Goal: Book appointment/travel/reservation

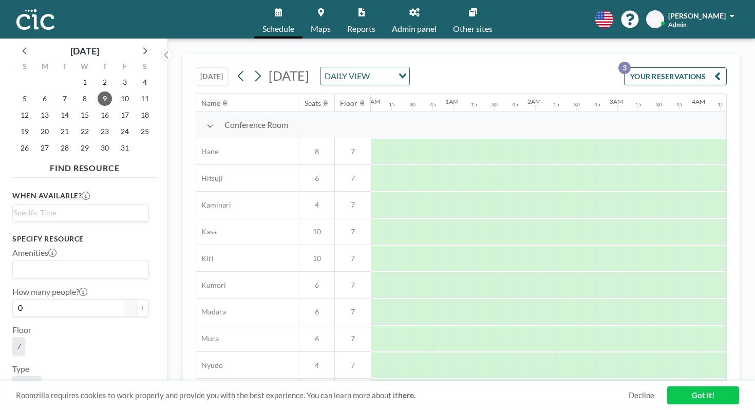
scroll to position [0, 517]
click at [196, 67] on button "[DATE]" at bounding box center [212, 76] width 32 height 18
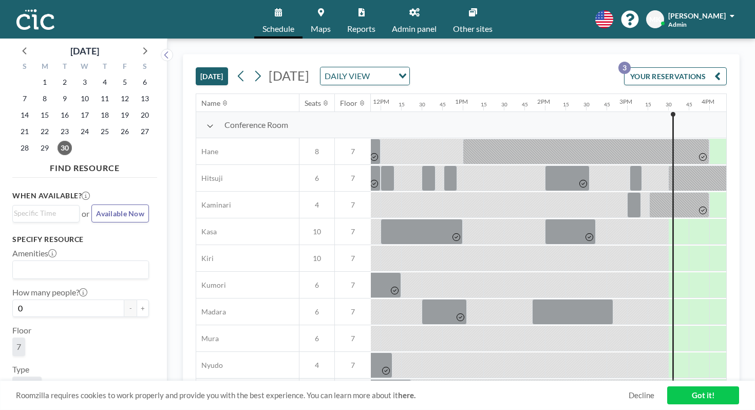
scroll to position [0, 1018]
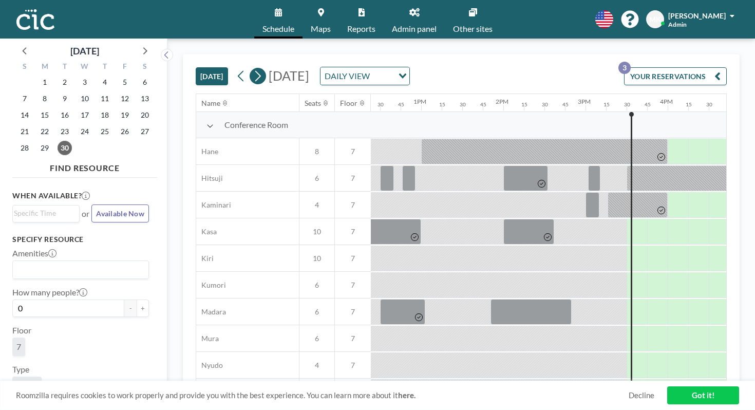
click at [253, 68] on icon at bounding box center [258, 75] width 10 height 15
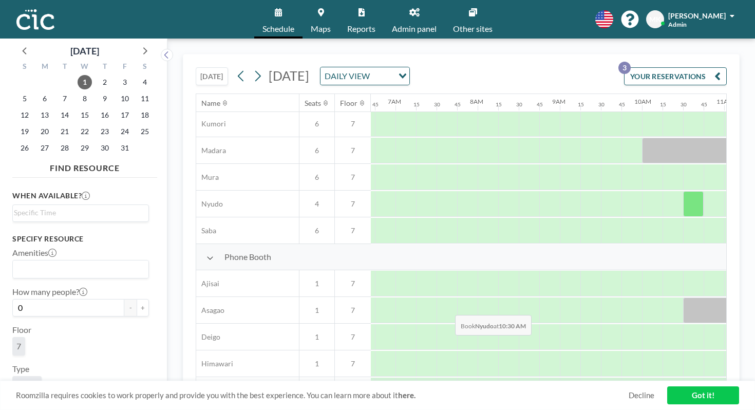
scroll to position [493, 551]
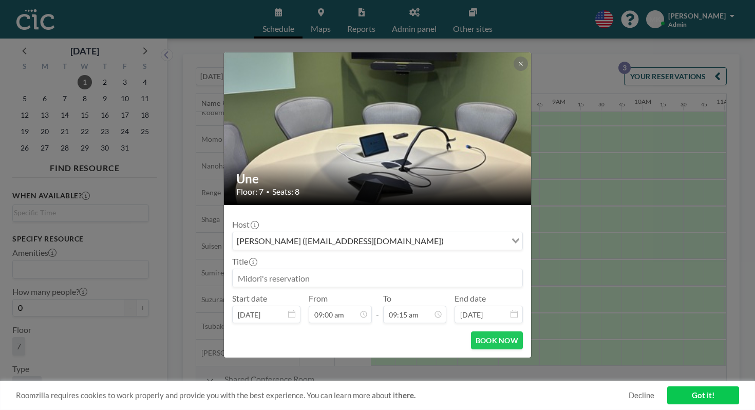
scroll to position [590, 0]
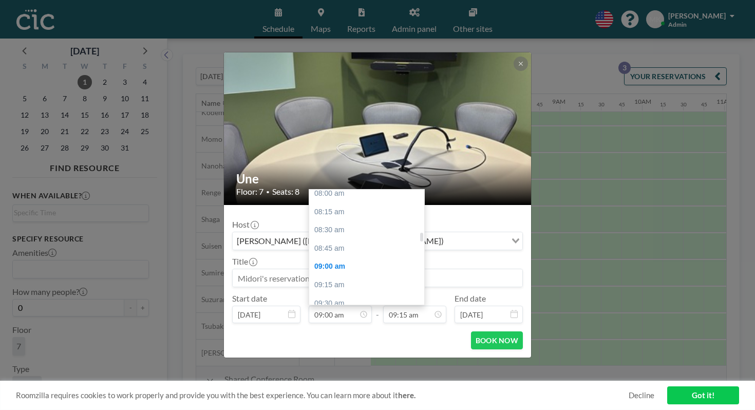
click at [378, 331] on div "10:00 am" at bounding box center [366, 340] width 115 height 18
type input "10:00 am"
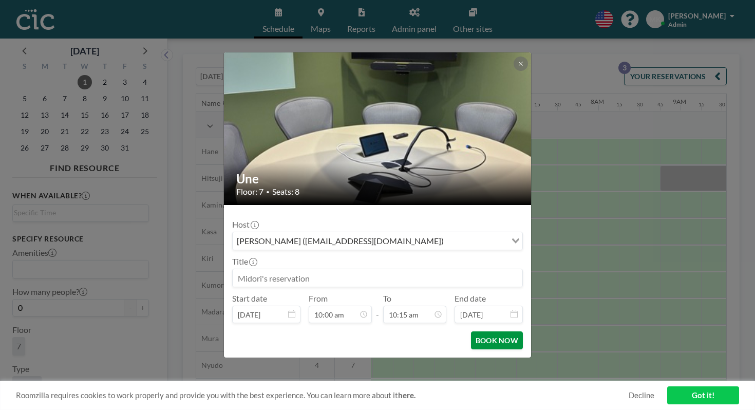
click at [481, 331] on button "BOOK NOW" at bounding box center [497, 340] width 52 height 18
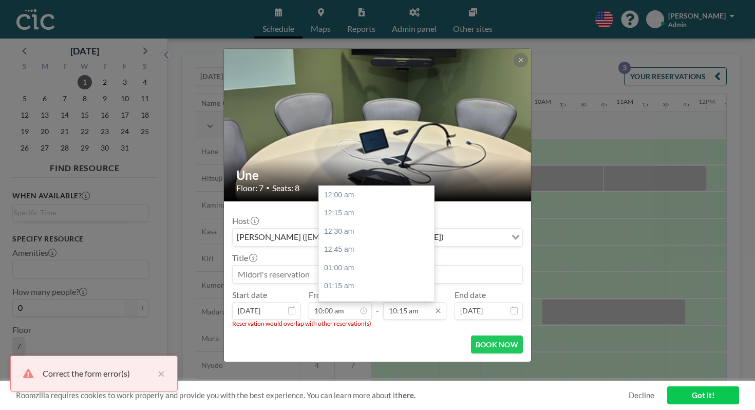
scroll to position [672, 0]
click at [405, 302] on input "10:15 am" at bounding box center [414, 310] width 63 height 17
click at [386, 262] on div "10:00 am" at bounding box center [376, 271] width 115 height 18
type input "10:00 am"
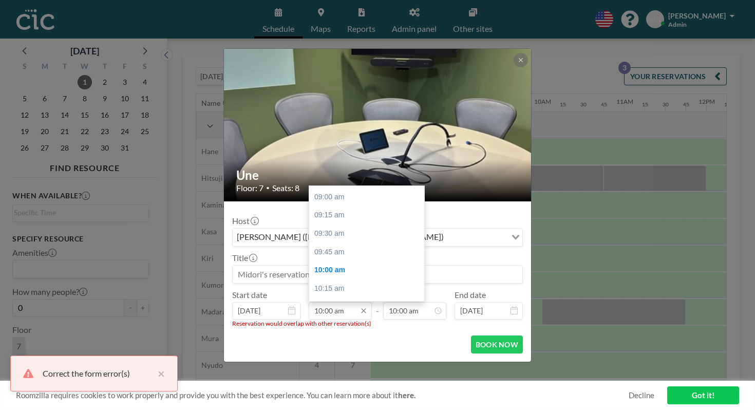
click at [343, 302] on input "10:00 am" at bounding box center [340, 310] width 63 height 17
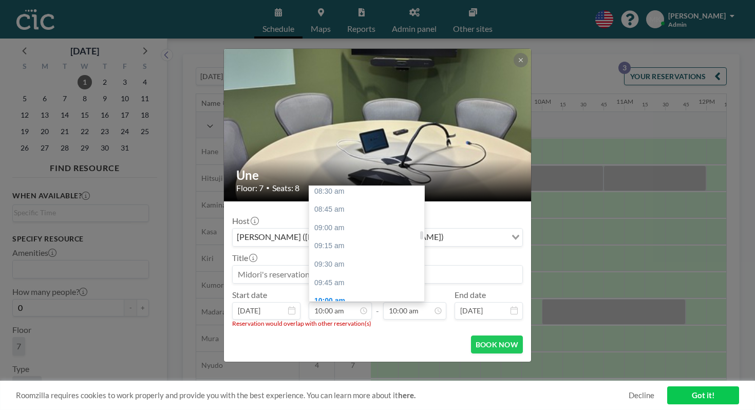
scroll to position [594, 0]
click at [348, 250] on div "09:00 am" at bounding box center [366, 259] width 115 height 18
type input "09:00 am"
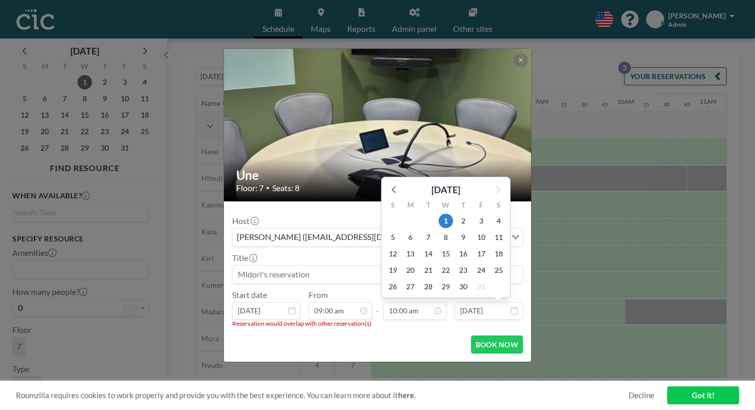
scroll to position [0, 584]
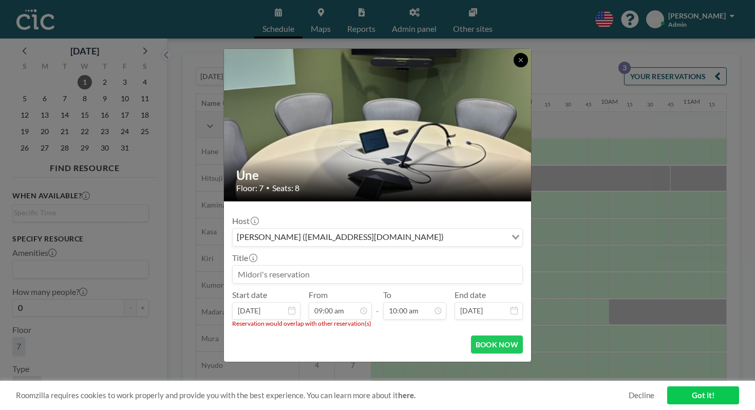
click at [514, 67] on button at bounding box center [521, 60] width 14 height 14
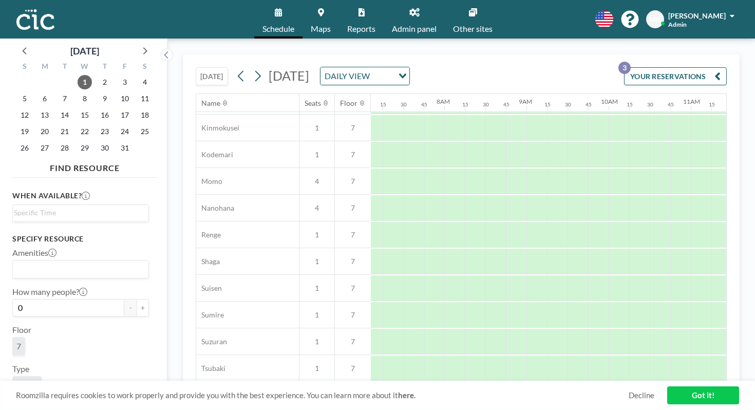
scroll to position [493, 584]
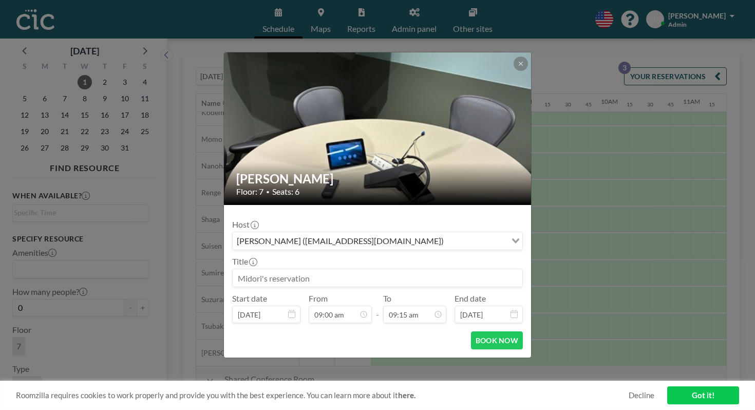
scroll to position [590, 0]
click at [403, 306] on input "09:15 am" at bounding box center [414, 314] width 63 height 17
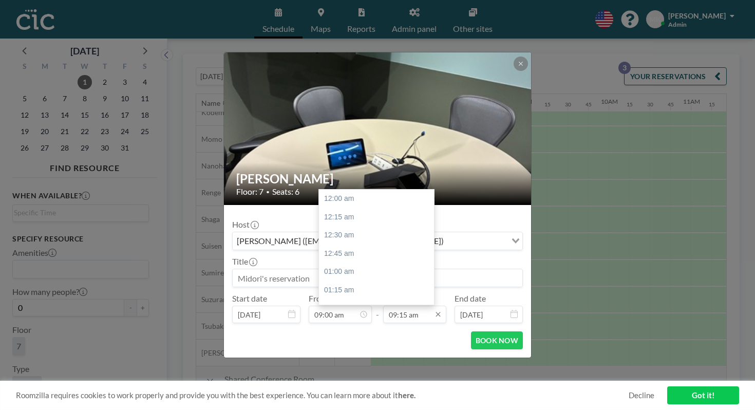
scroll to position [607, 0]
click at [394, 314] on div "10:00 am" at bounding box center [376, 323] width 115 height 18
type input "10:00 am"
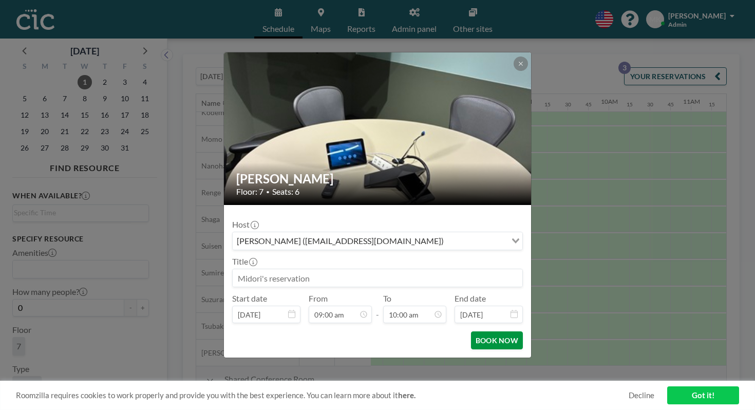
click at [476, 331] on button "BOOK NOW" at bounding box center [497, 340] width 52 height 18
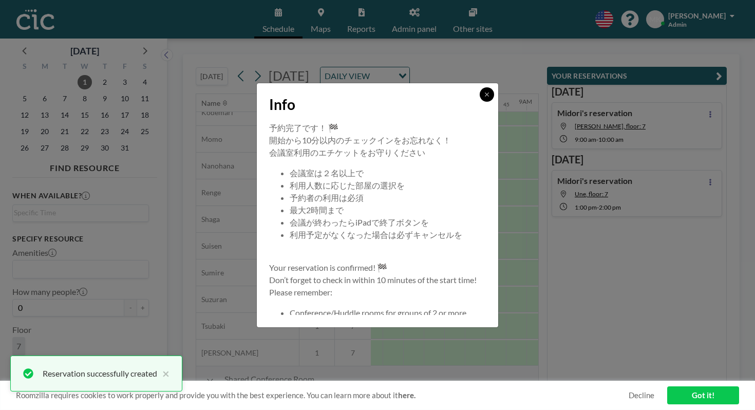
click at [484, 98] on icon at bounding box center [487, 94] width 6 height 6
